Goal: Task Accomplishment & Management: Manage account settings

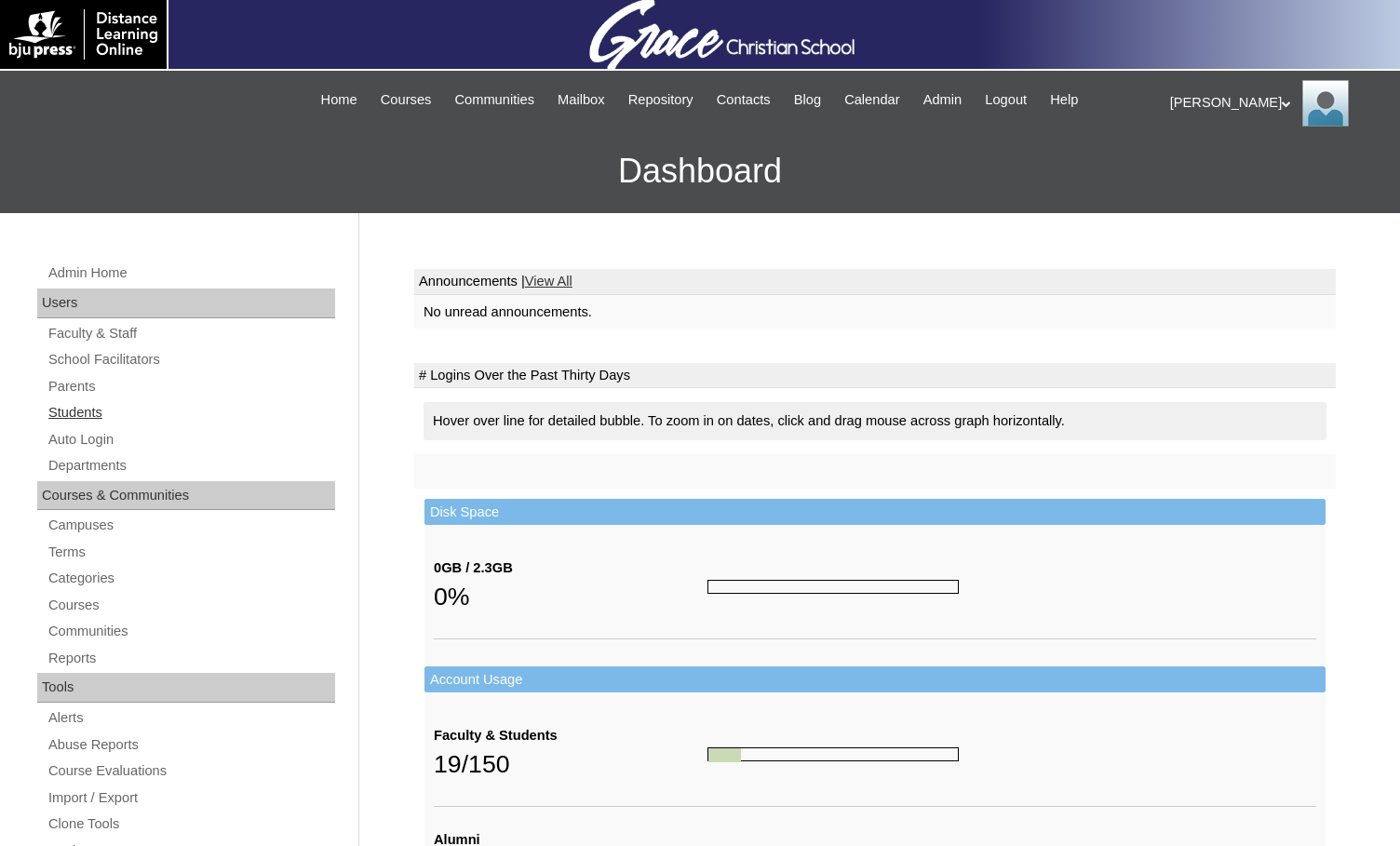
click at [88, 418] on link "Students" at bounding box center [191, 413] width 288 height 23
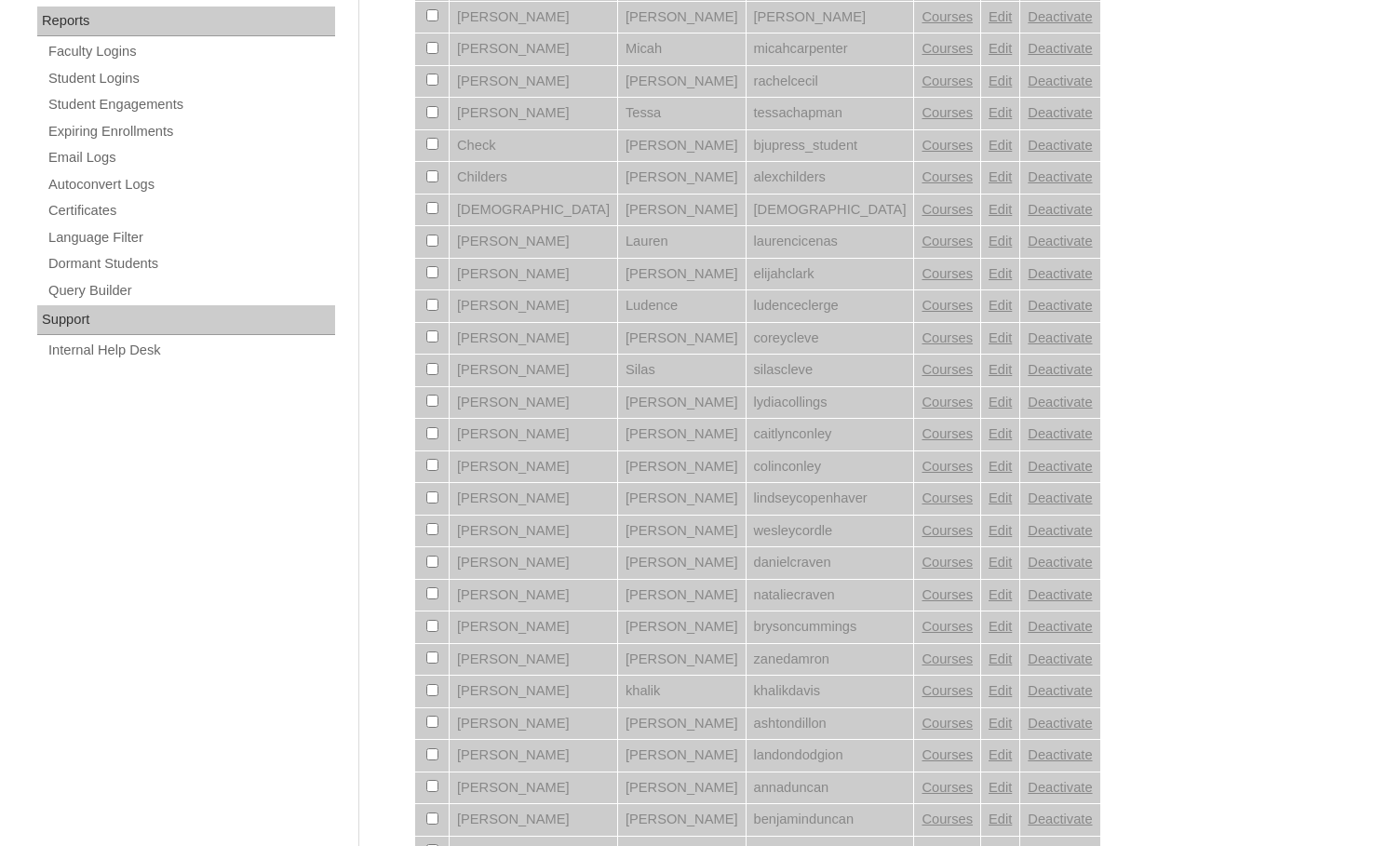
scroll to position [1210, 0]
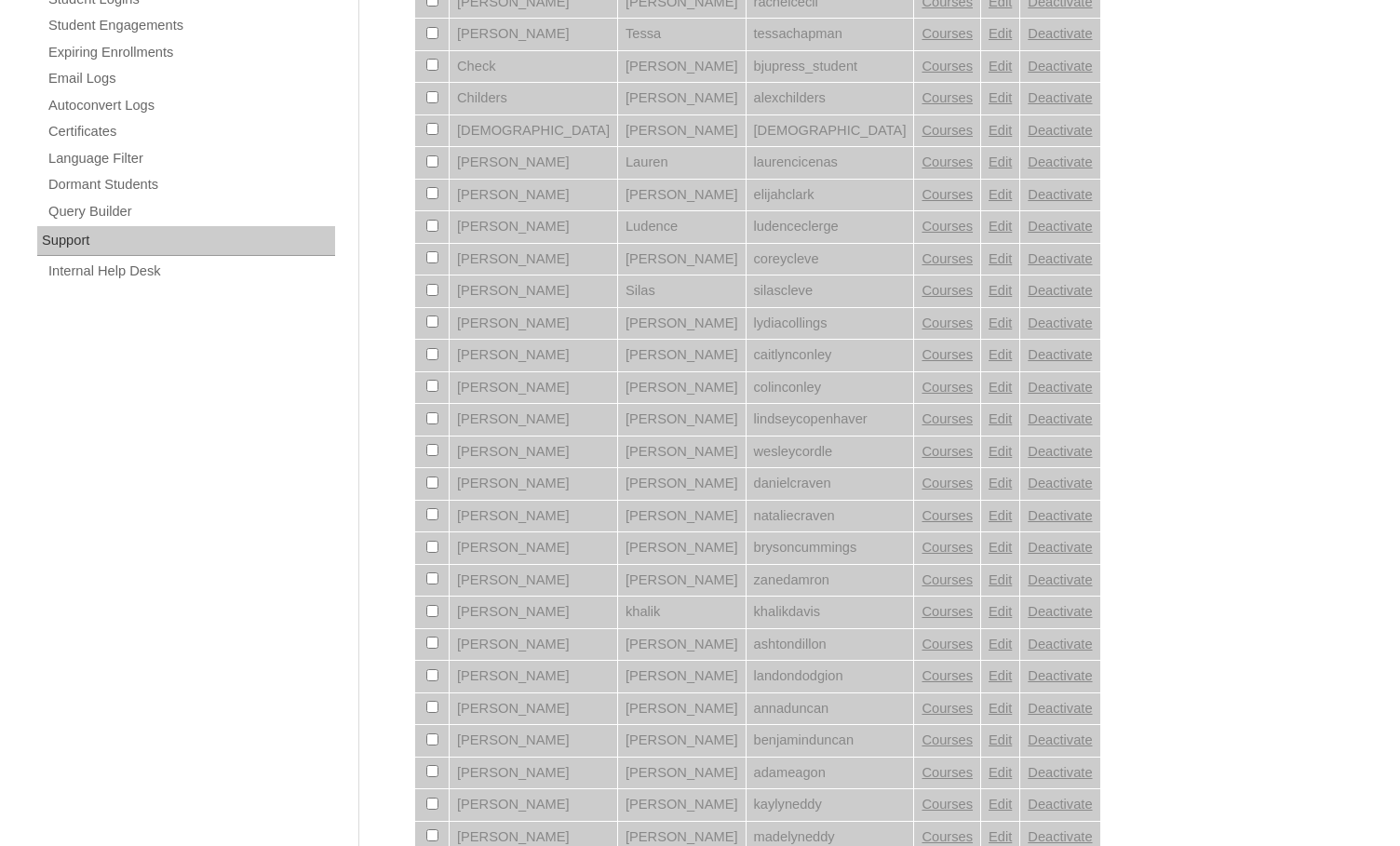
click at [988, 514] on link "Edit" at bounding box center [999, 516] width 23 height 15
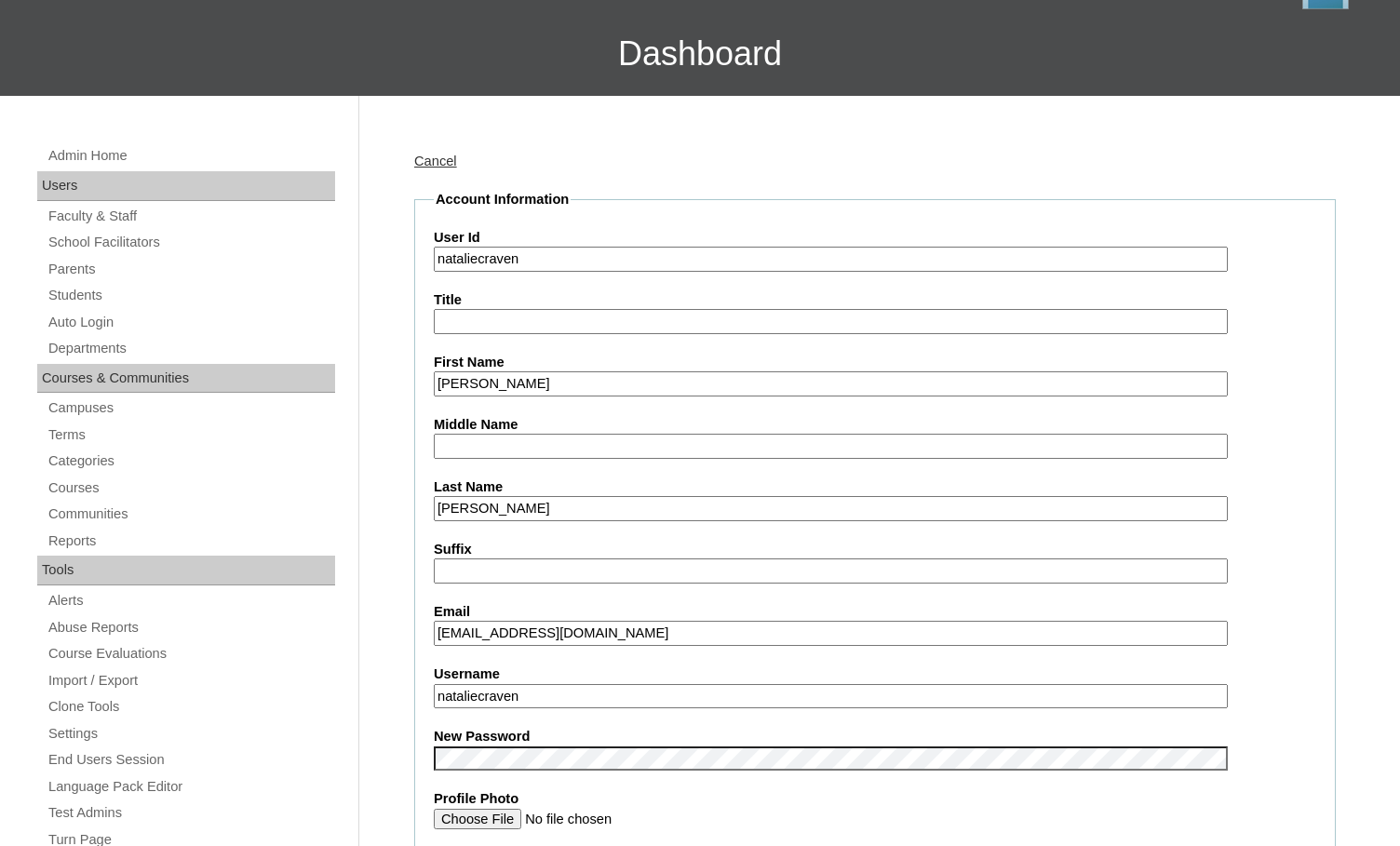
scroll to position [93, 0]
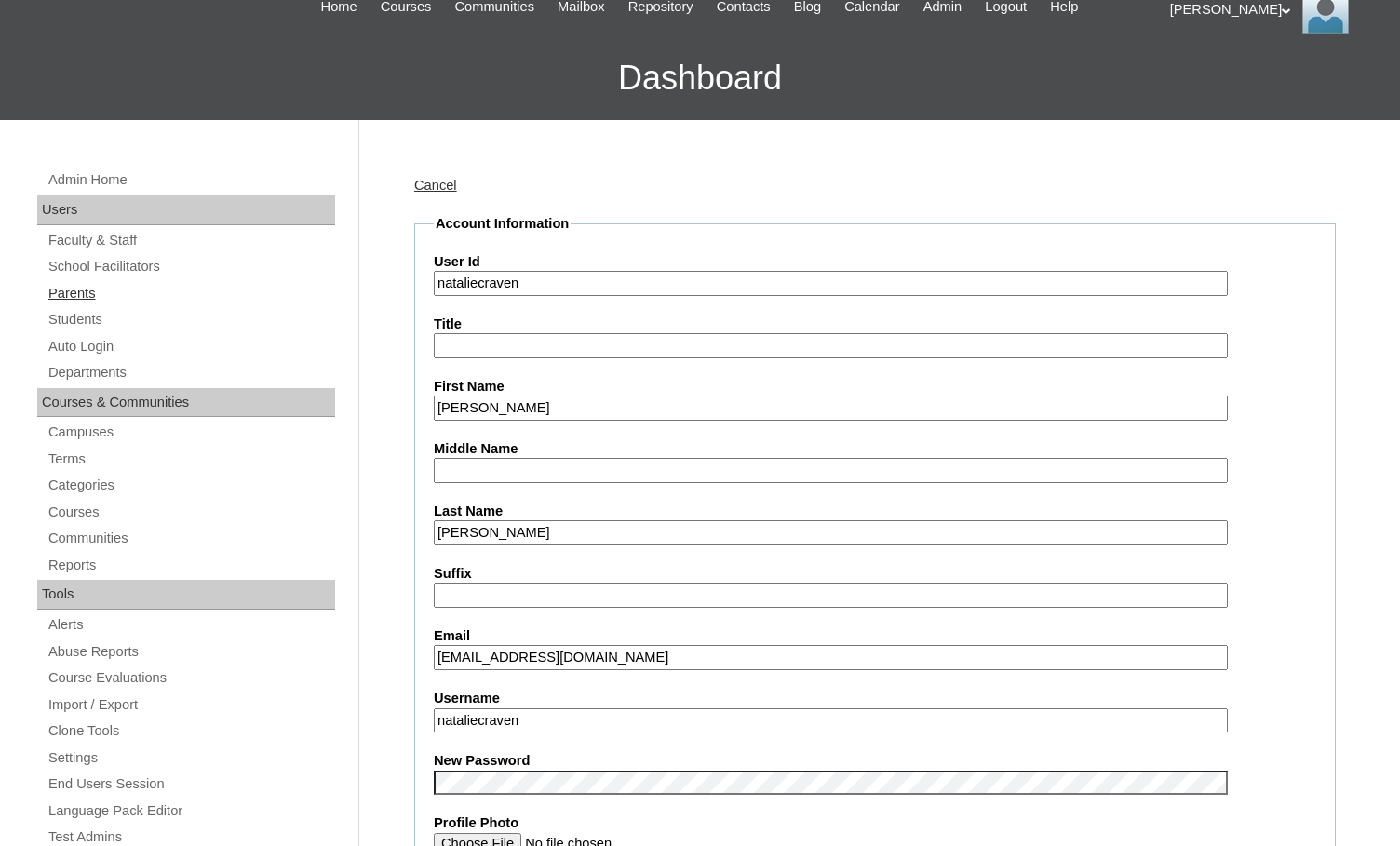
click at [102, 284] on link "Parents" at bounding box center [191, 293] width 288 height 23
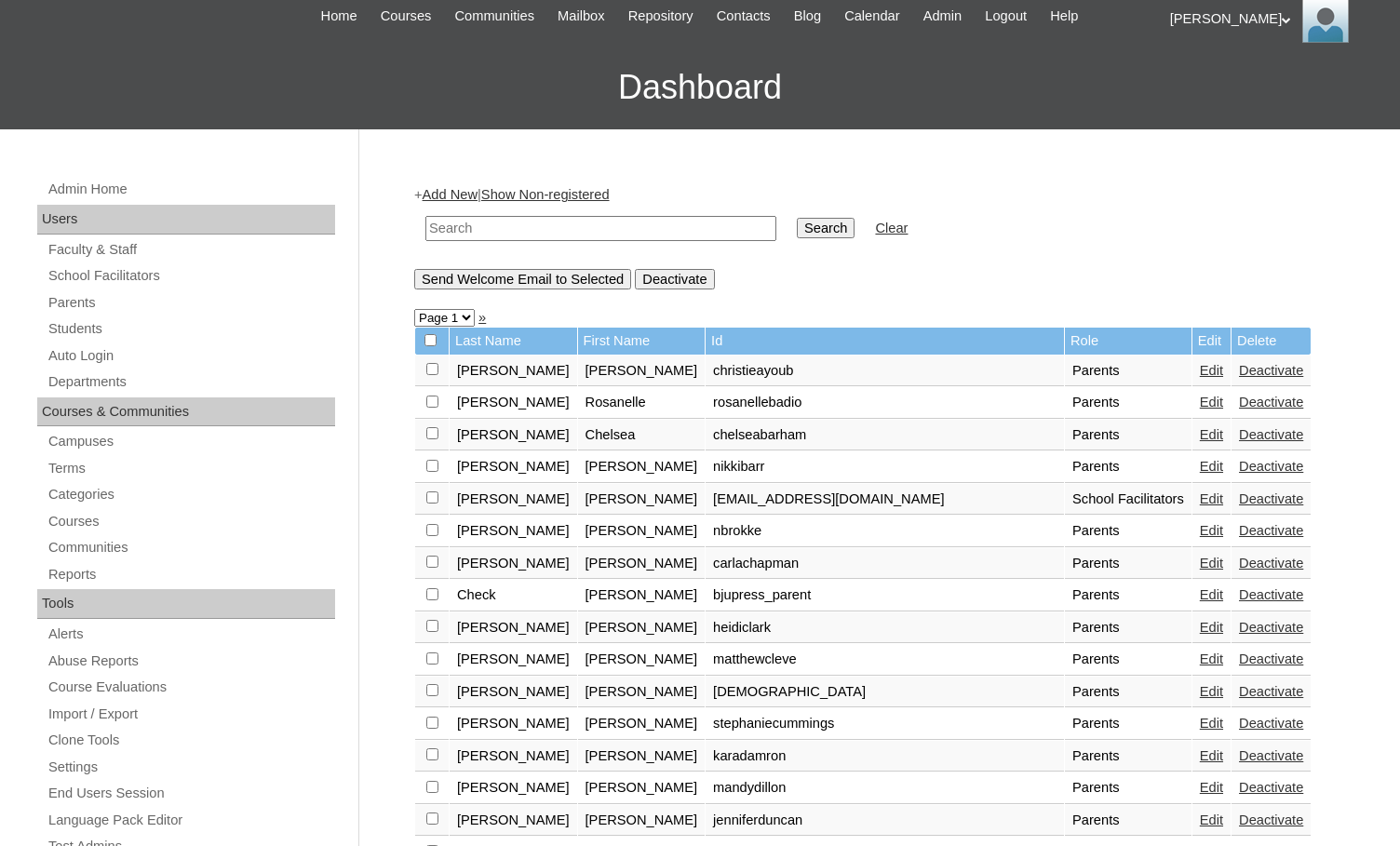
scroll to position [186, 0]
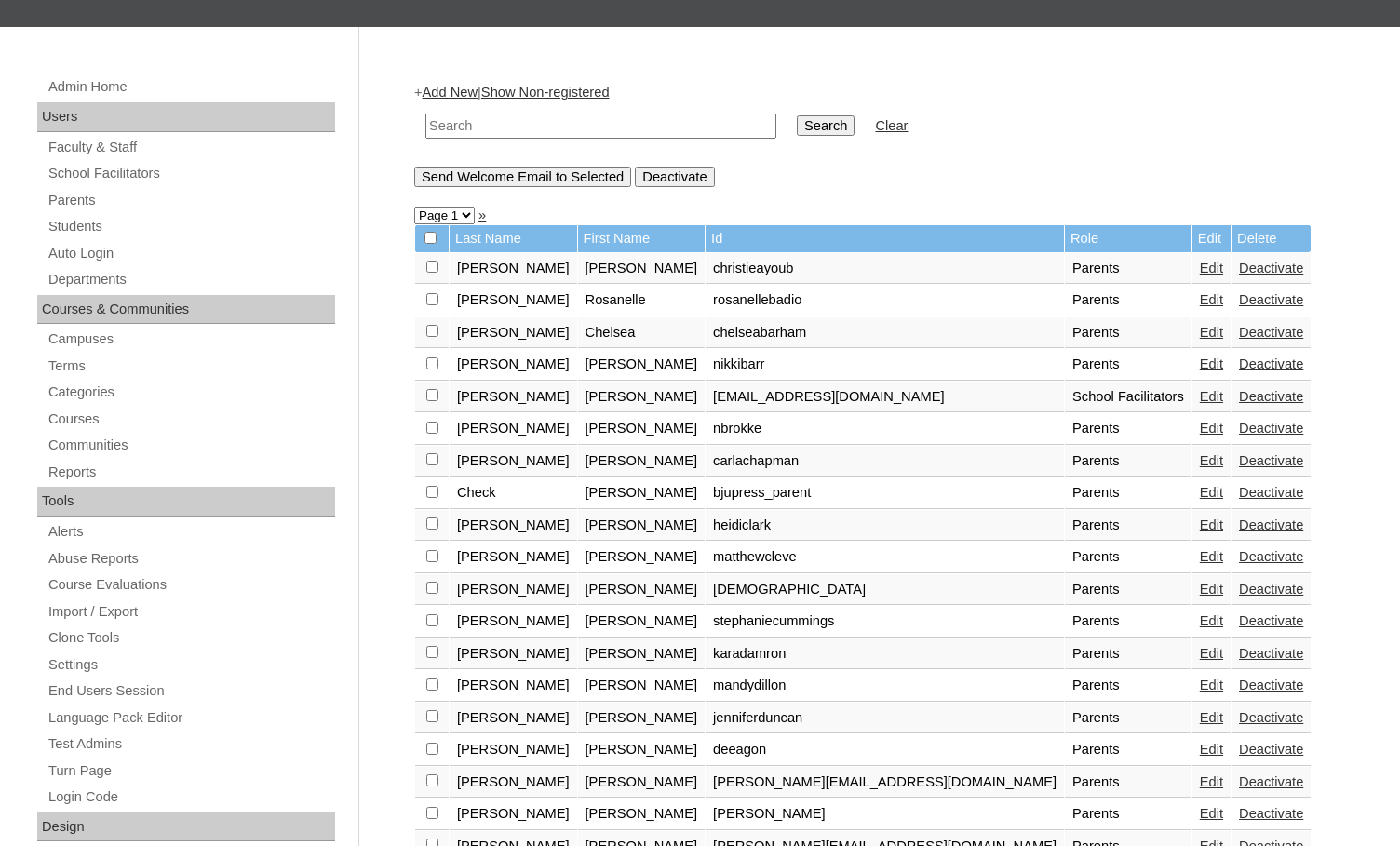
click at [1200, 589] on link "Edit" at bounding box center [1211, 590] width 23 height 15
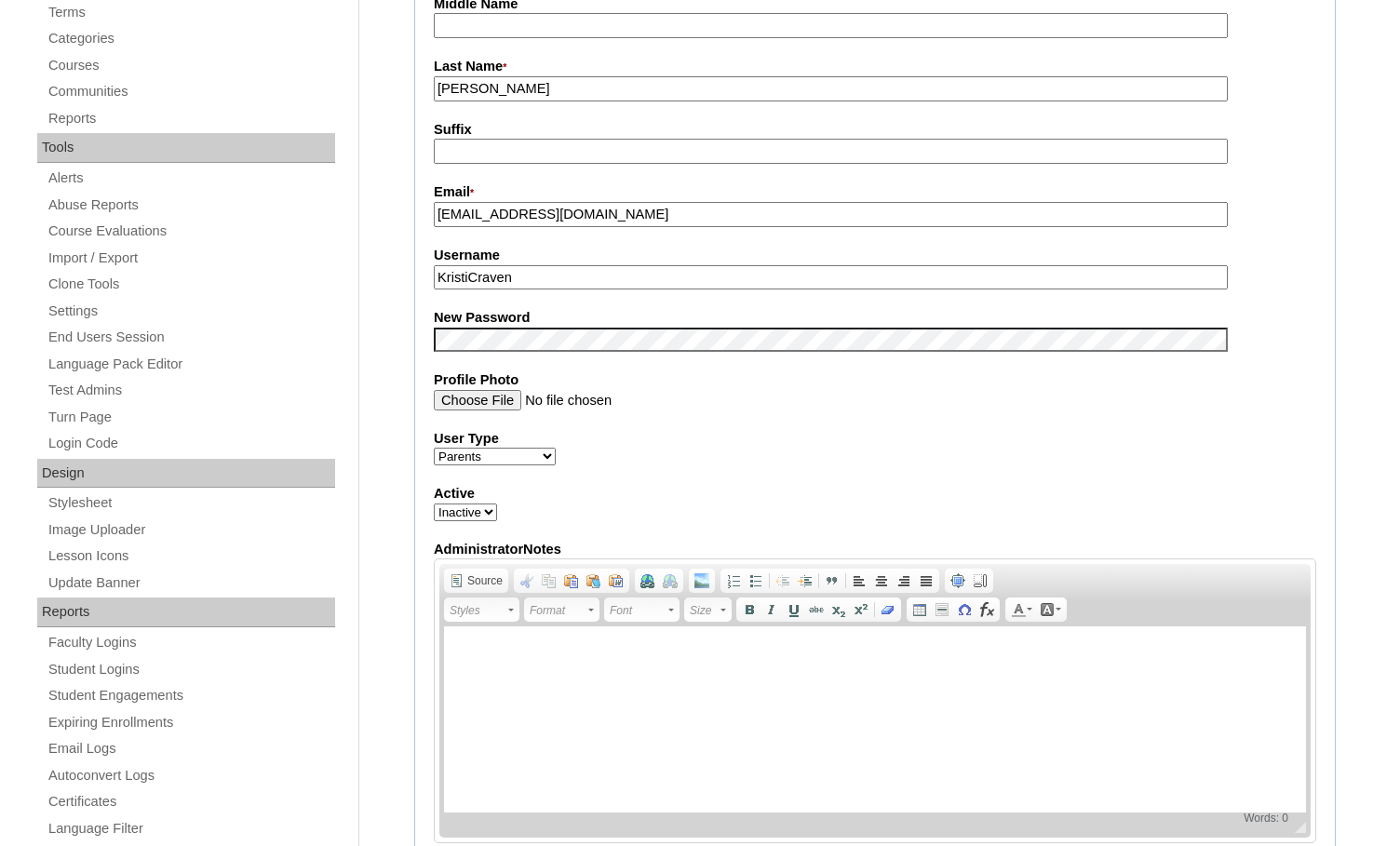
scroll to position [651, 0]
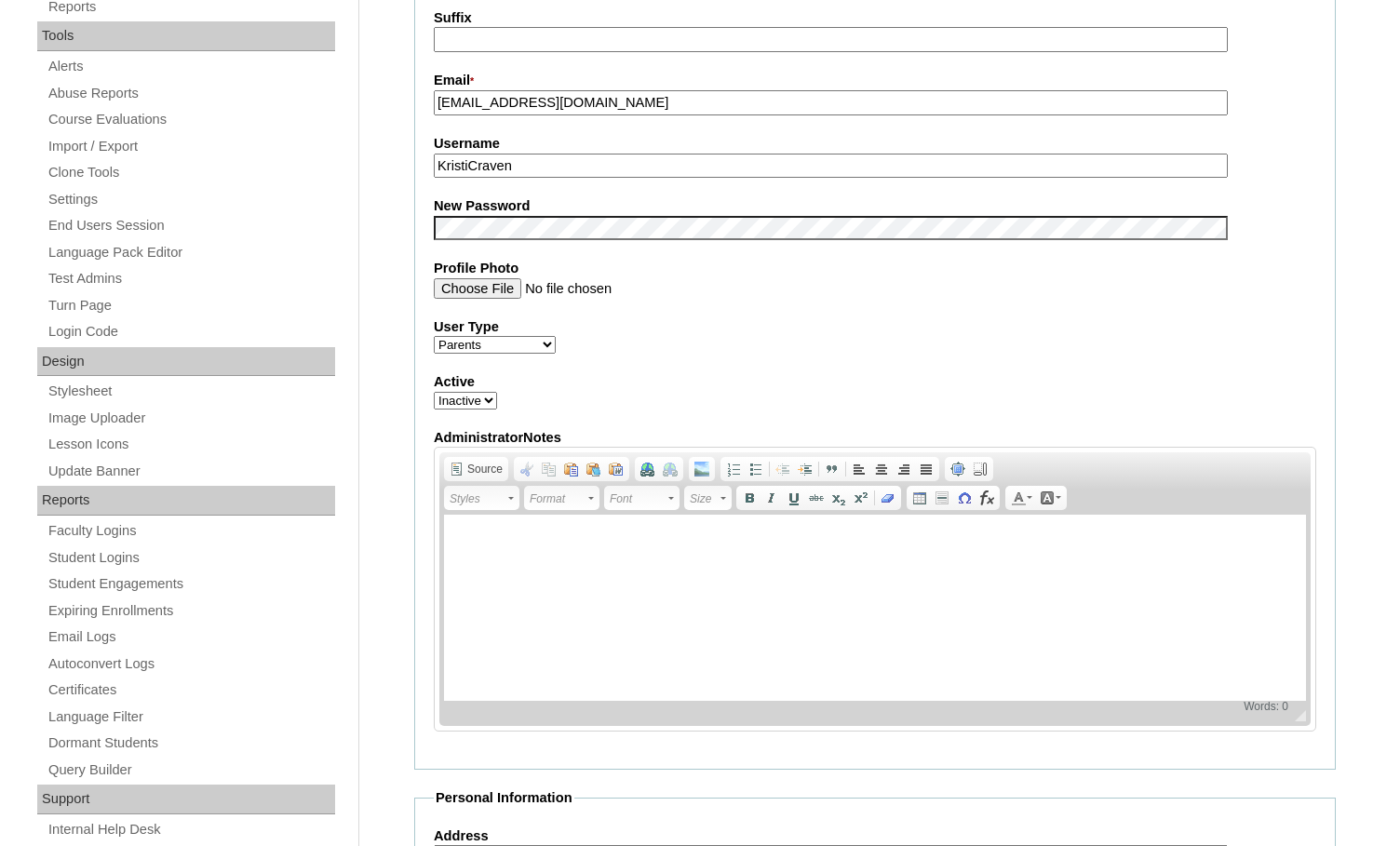
click at [474, 400] on select "Active Inactive" at bounding box center [465, 401] width 64 height 18
select select "1"
click at [433, 395] on select "Active Inactive" at bounding box center [465, 401] width 64 height 18
drag, startPoint x: 530, startPoint y: 169, endPoint x: 412, endPoint y: 169, distance: 118.0
click at [412, 169] on div "Cancel Account Information User Id * kristicraven Title First Name * Kristi Mid…" at bounding box center [870, 683] width 930 height 2169
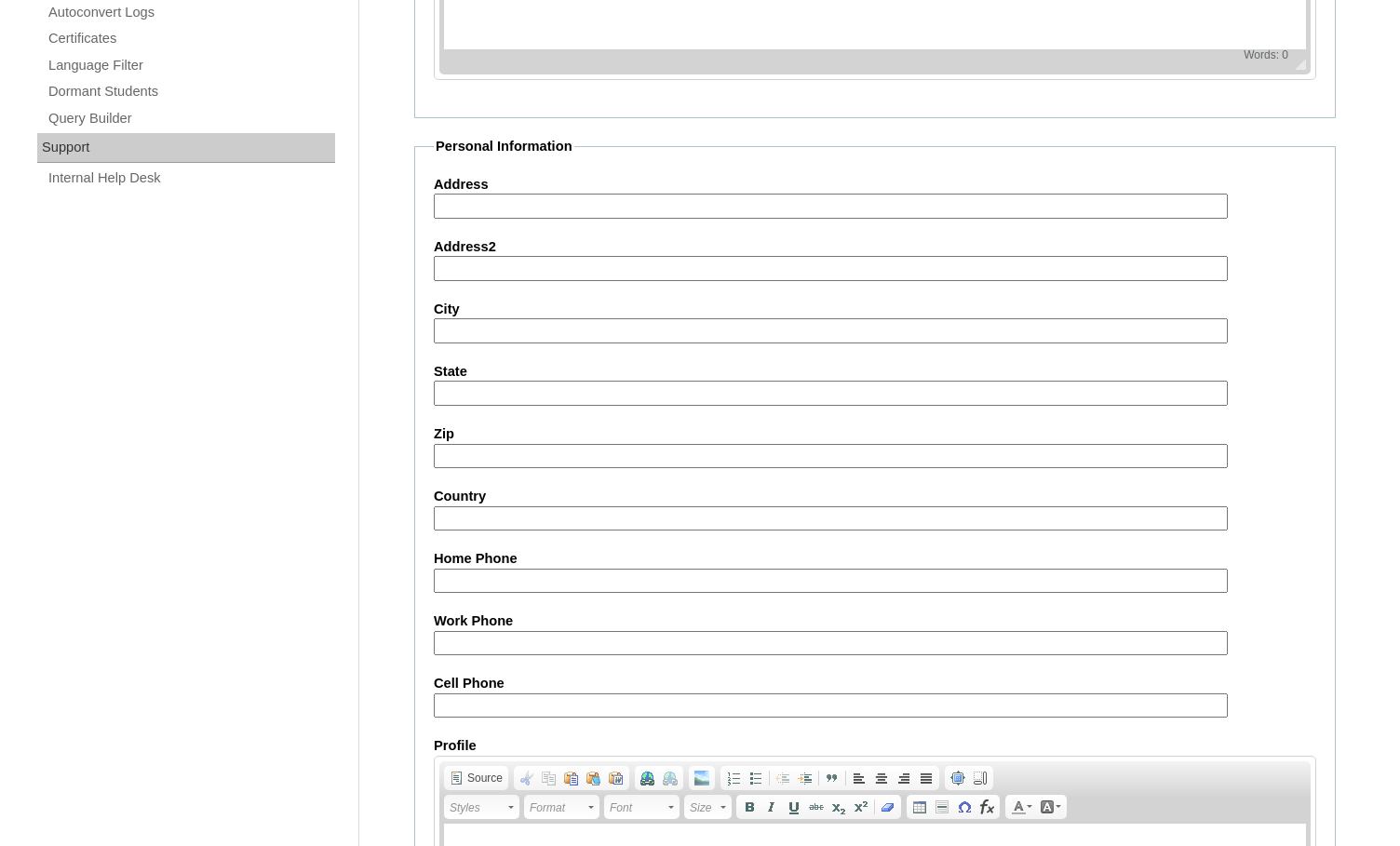
scroll to position [1598, 0]
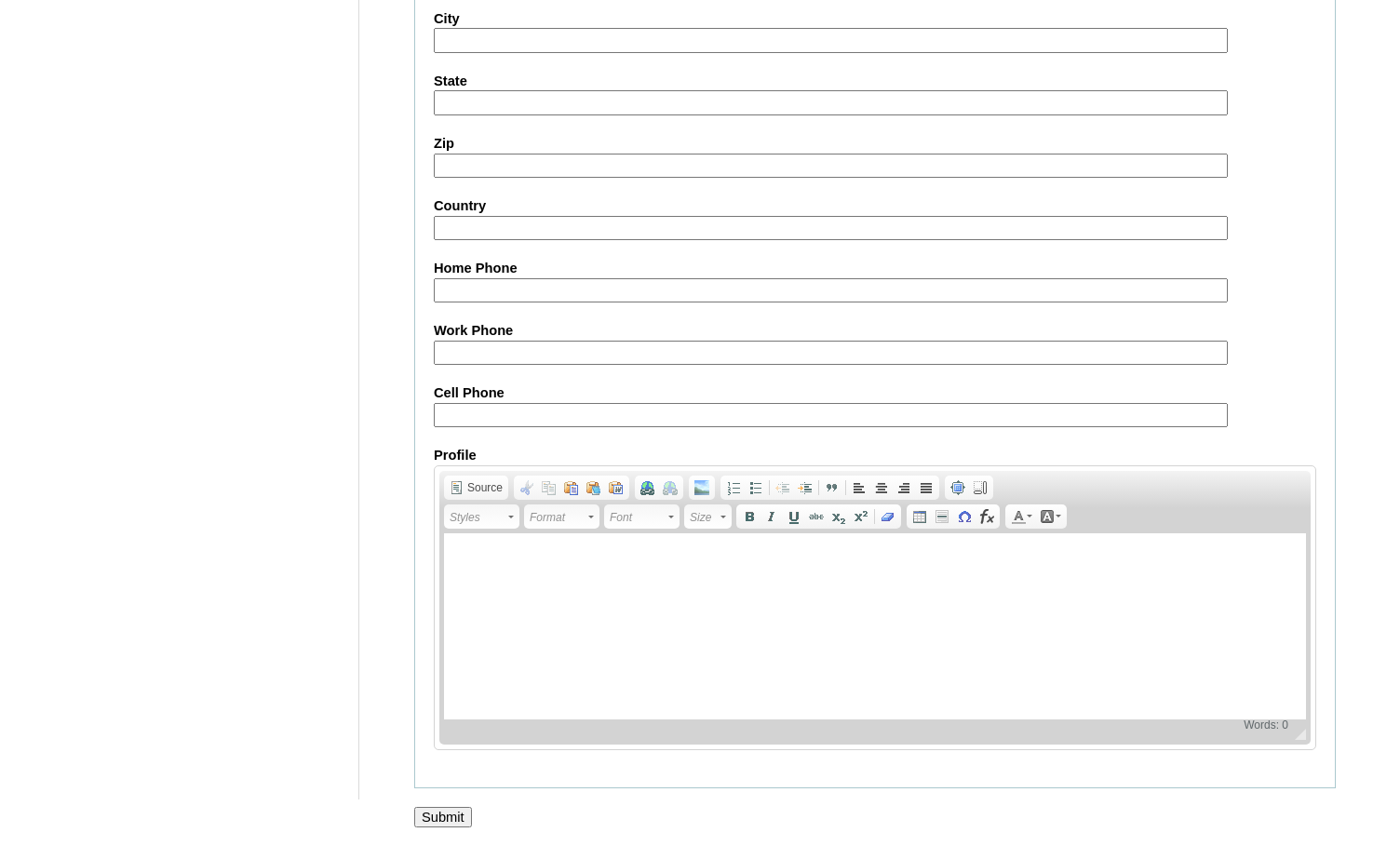
click at [440, 813] on input "Submit" at bounding box center [444, 817] width 58 height 21
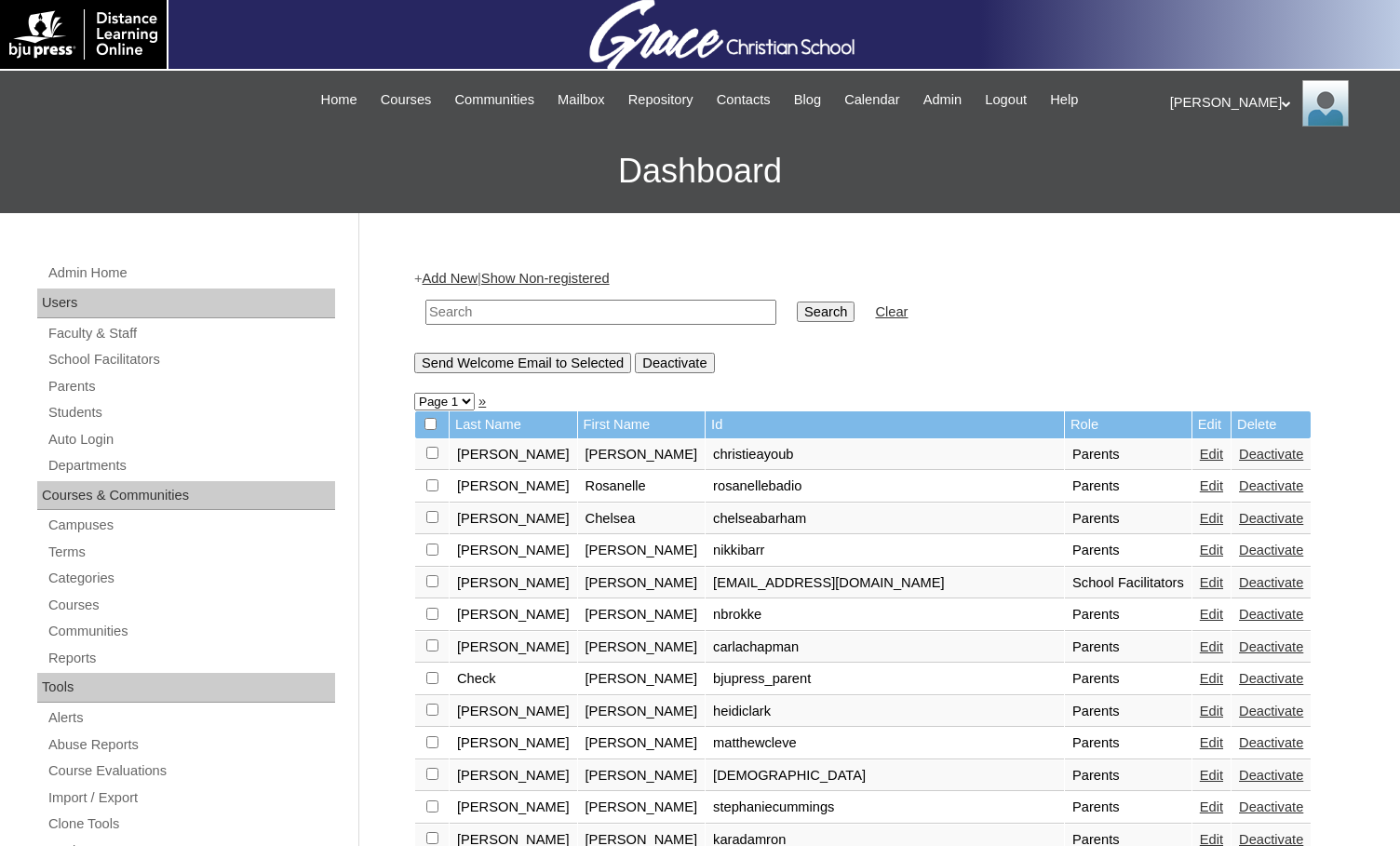
click at [1173, 90] on div "Melanie My Profile My Settings Logout" at bounding box center [1276, 104] width 211 height 47
click at [1191, 181] on span "Logout" at bounding box center [1203, 174] width 37 height 14
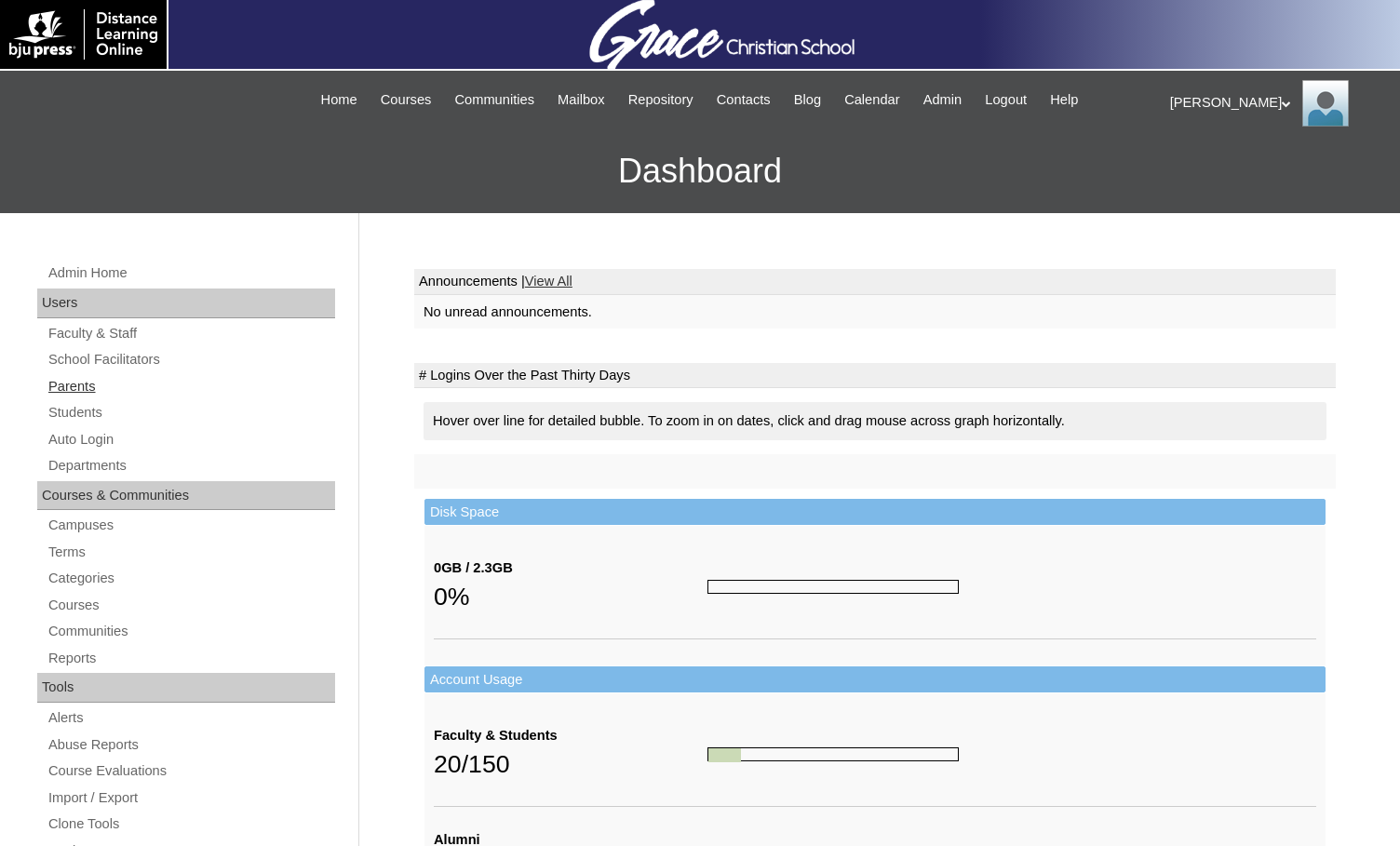
click at [83, 379] on link "Parents" at bounding box center [191, 387] width 288 height 23
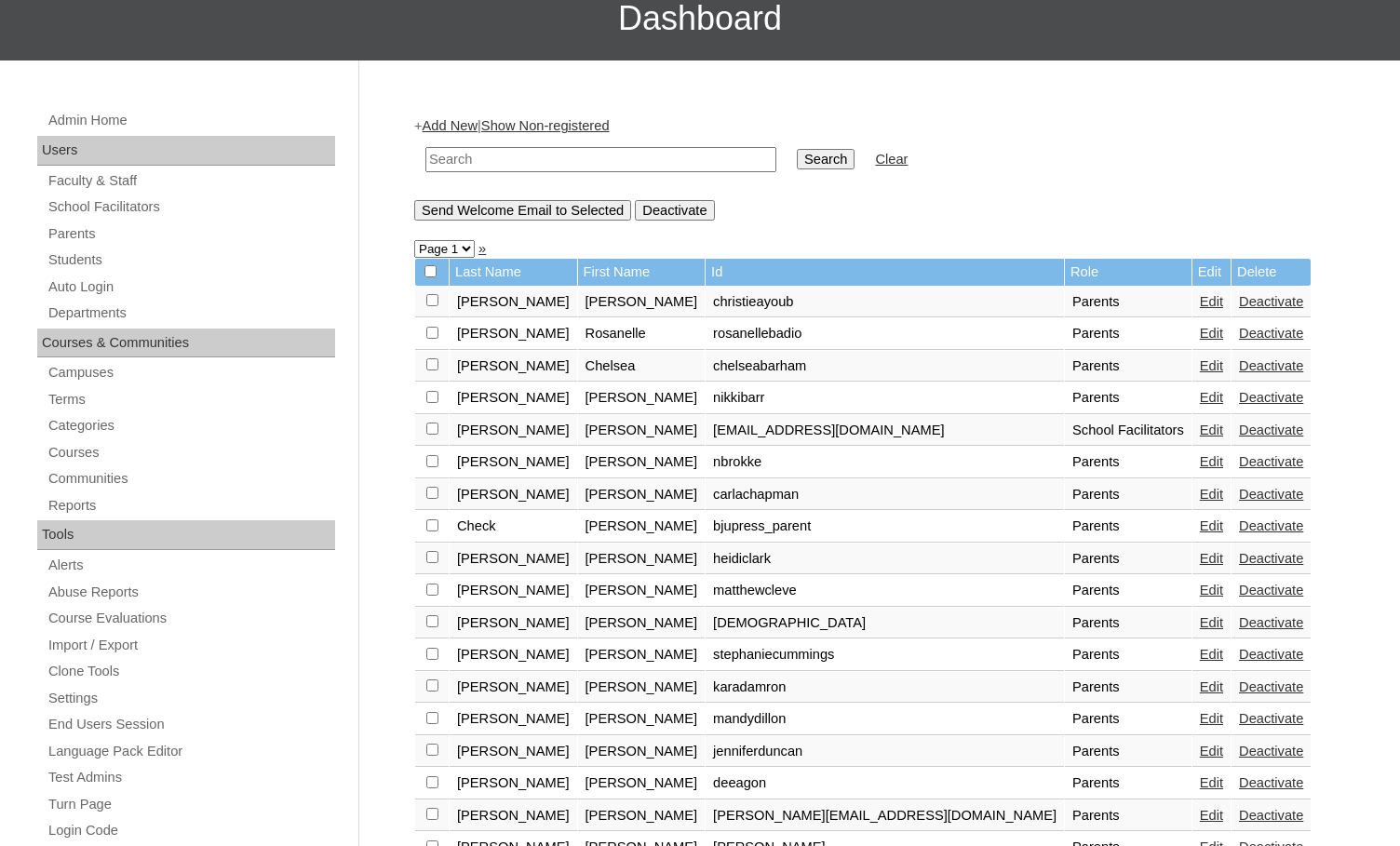
scroll to position [186, 0]
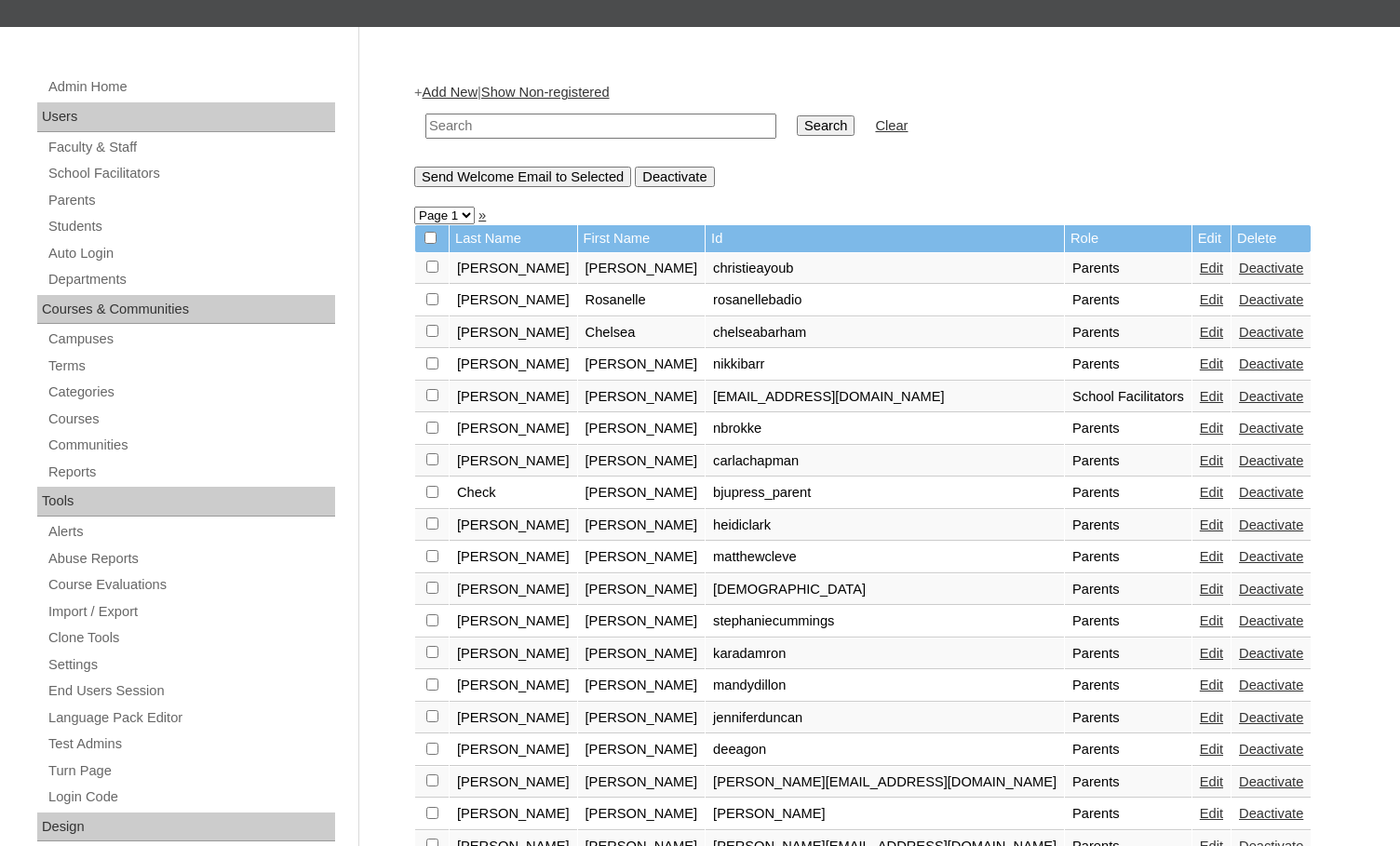
click at [1239, 592] on link "Deactivate" at bounding box center [1271, 590] width 65 height 15
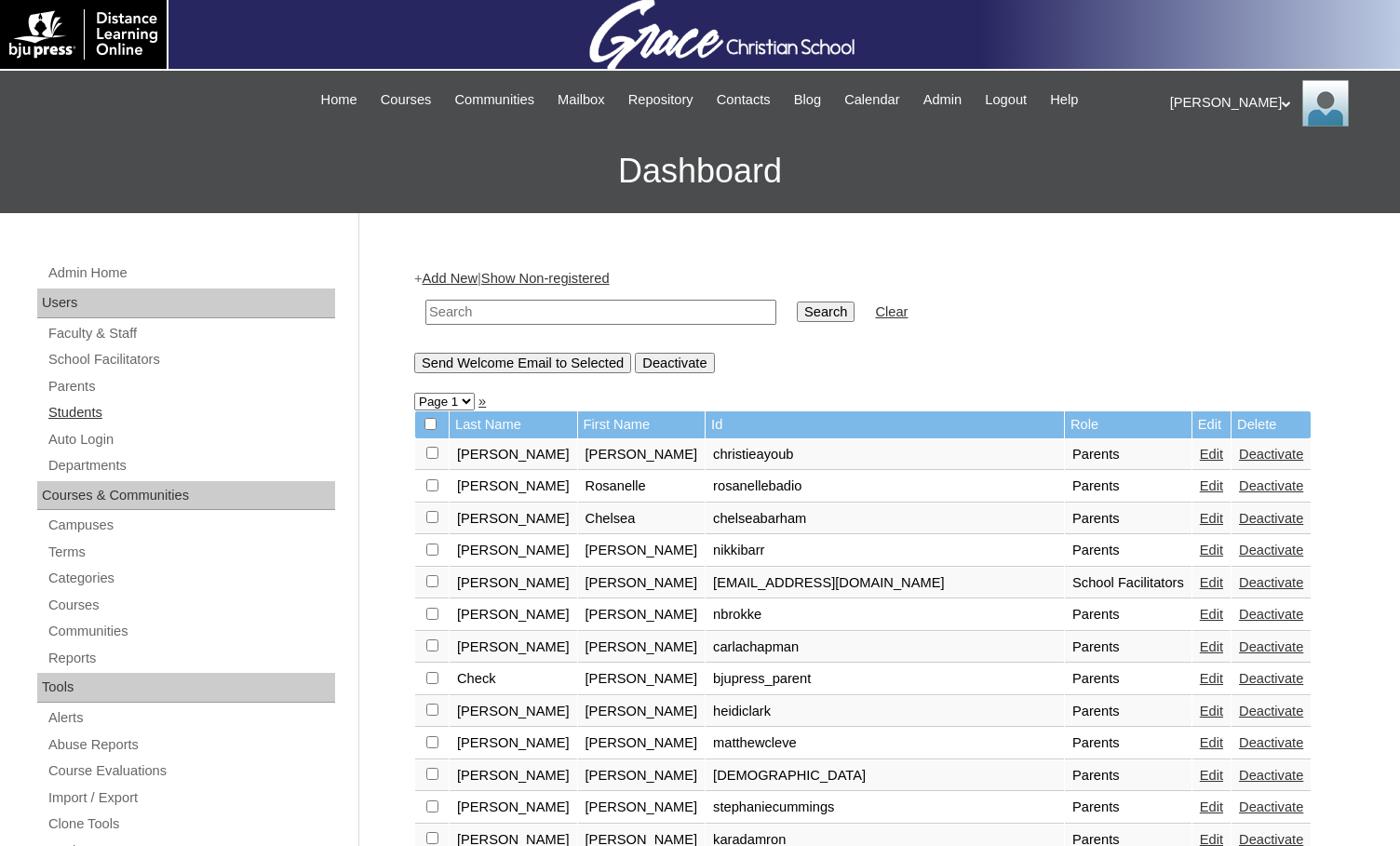
click at [140, 403] on link "Students" at bounding box center [191, 413] width 288 height 23
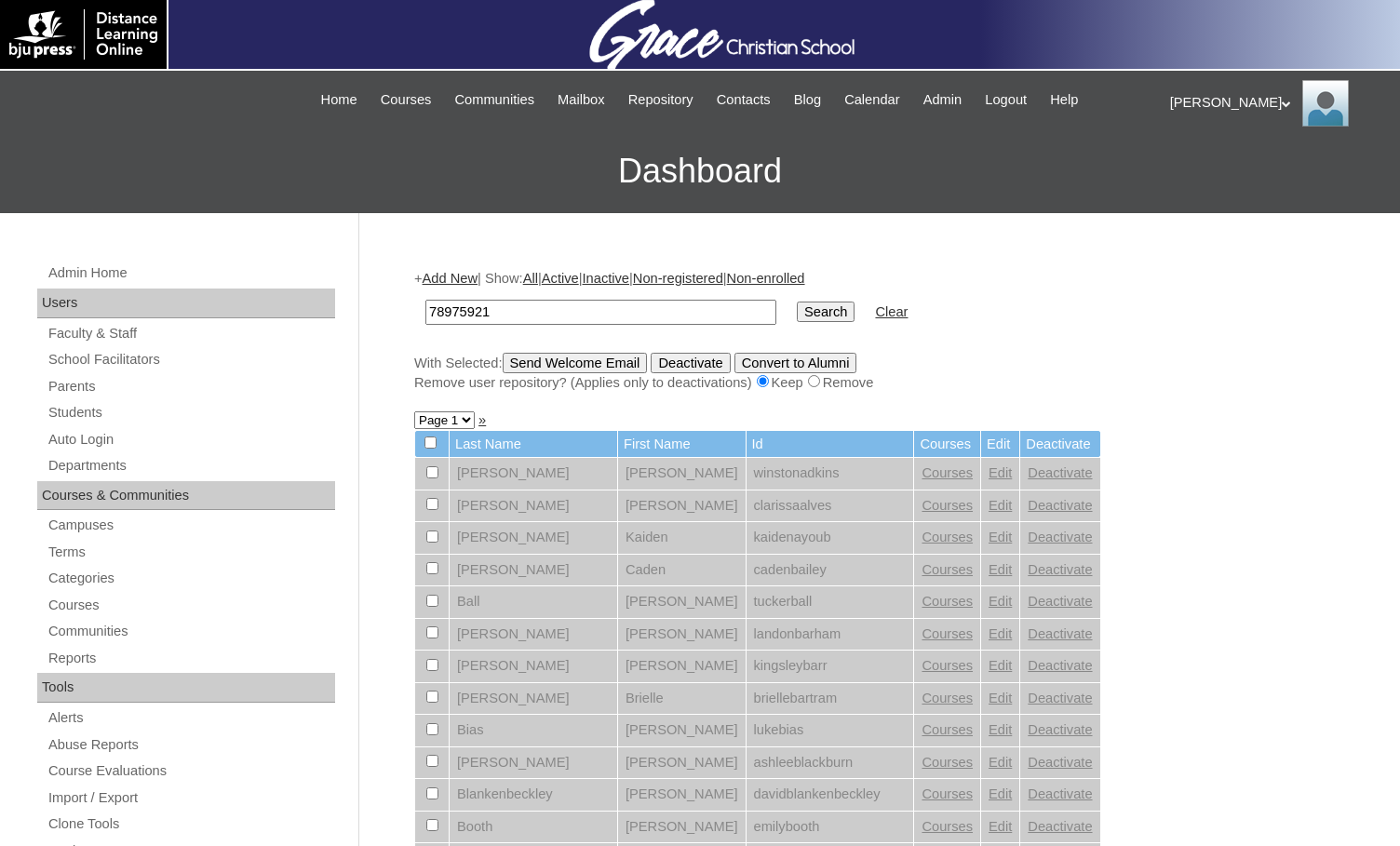
type input "78975921"
click at [796, 301] on input "Search" at bounding box center [825, 312] width 58 height 21
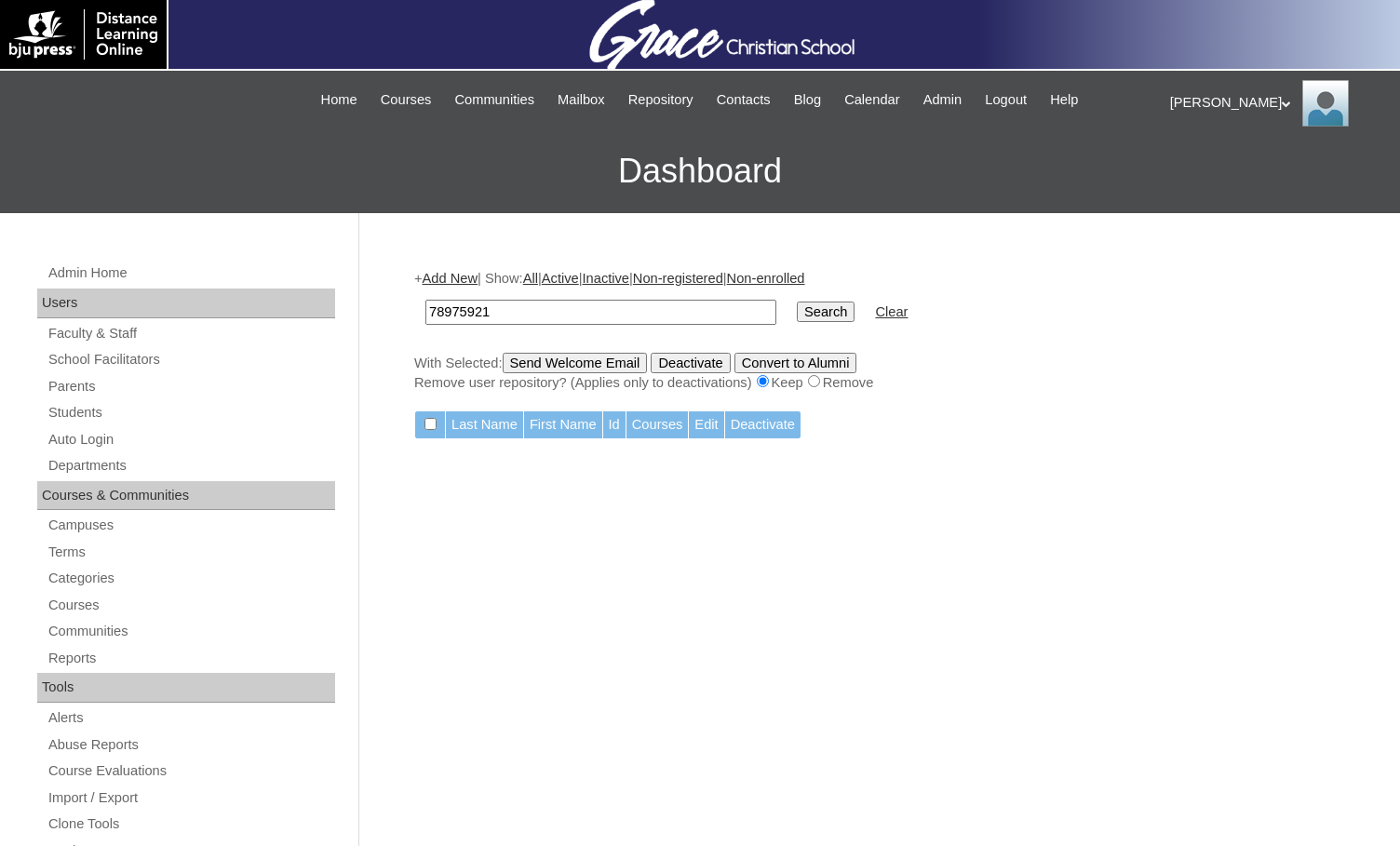
click at [1209, 103] on div "[PERSON_NAME] My Profile My Settings Logout" at bounding box center [1276, 104] width 211 height 47
click at [544, 314] on input "78975921" at bounding box center [600, 312] width 351 height 25
drag, startPoint x: 495, startPoint y: 311, endPoint x: 386, endPoint y: 294, distance: 110.3
click at [1210, 171] on span "Logout" at bounding box center [1203, 174] width 37 height 14
